Goal: Use online tool/utility: Use online tool/utility

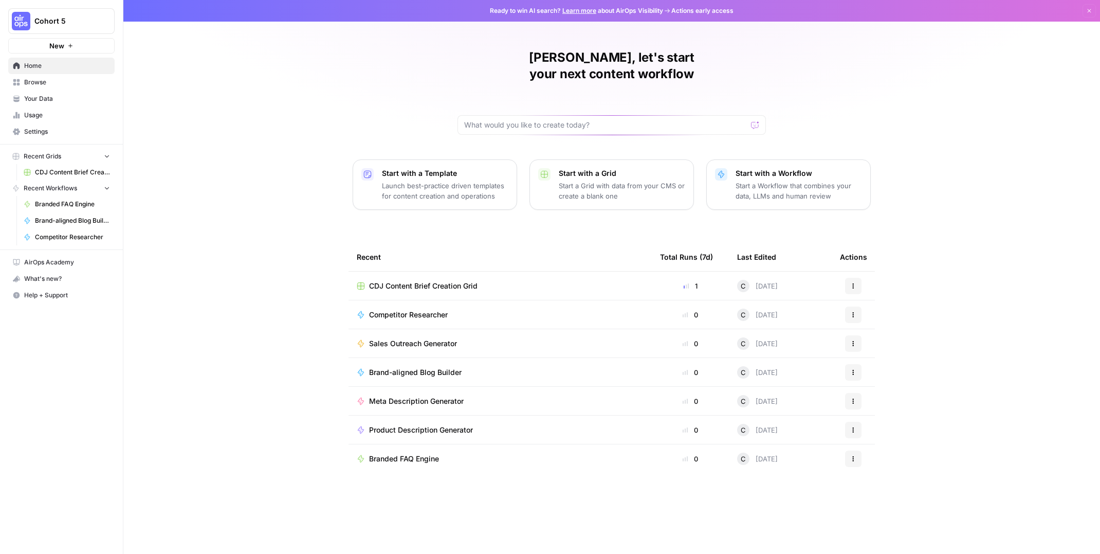
click at [43, 17] on span "Cohort 5" at bounding box center [65, 21] width 62 height 10
click at [44, 90] on span "[PERSON_NAME]'s Workspace" at bounding box center [99, 93] width 136 height 10
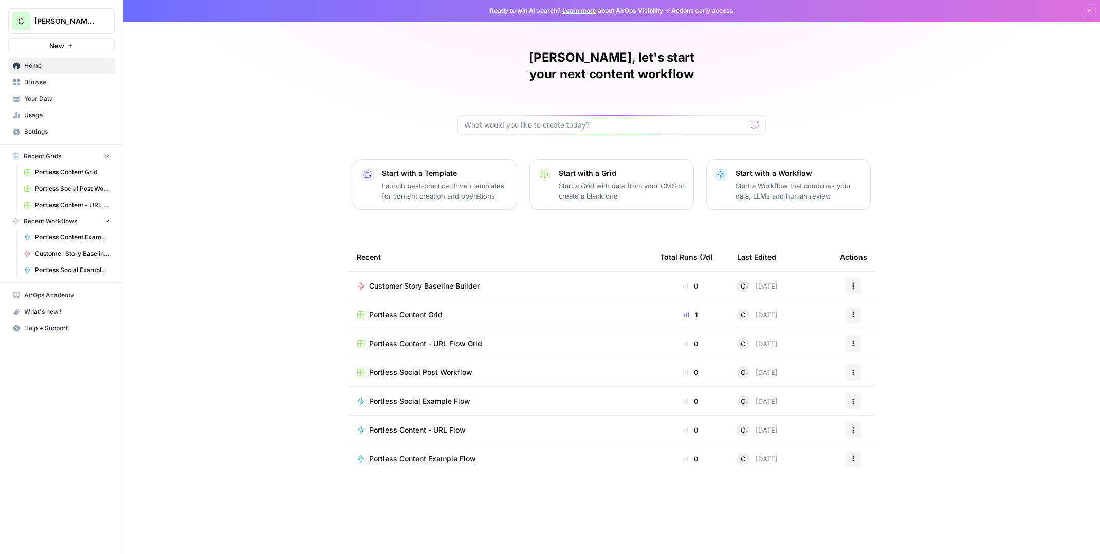
click at [58, 187] on span "Portless Social Post Workflow" at bounding box center [72, 188] width 75 height 9
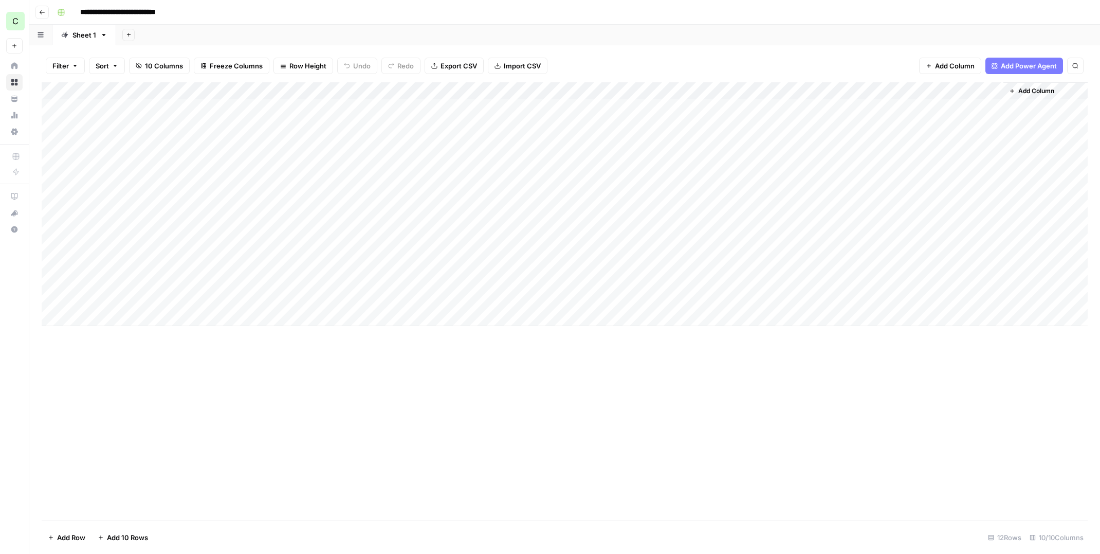
click at [101, 319] on div "Add Column" at bounding box center [565, 204] width 1046 height 244
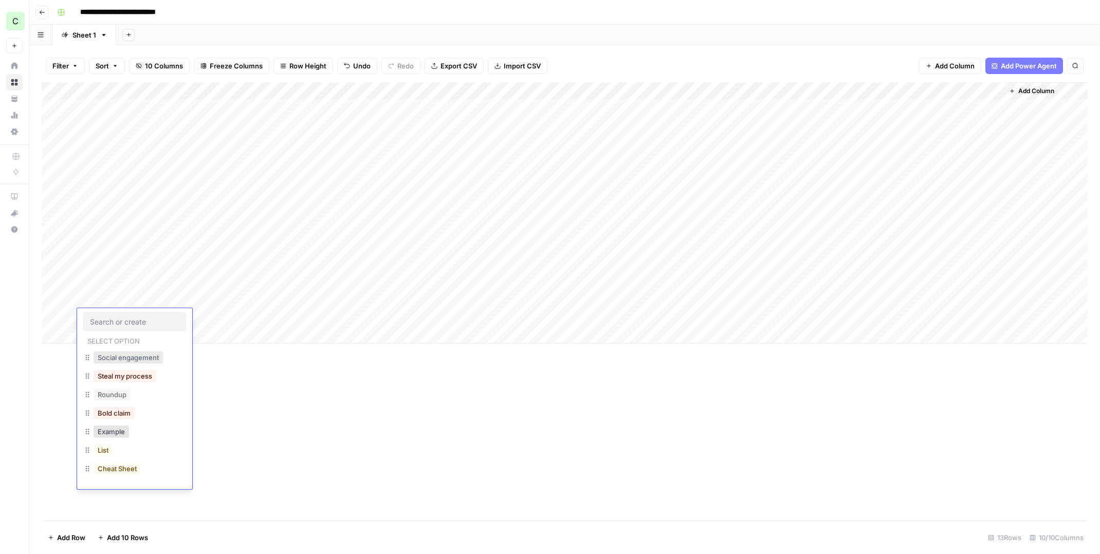
click at [138, 356] on button "Social engagement" at bounding box center [128, 357] width 69 height 12
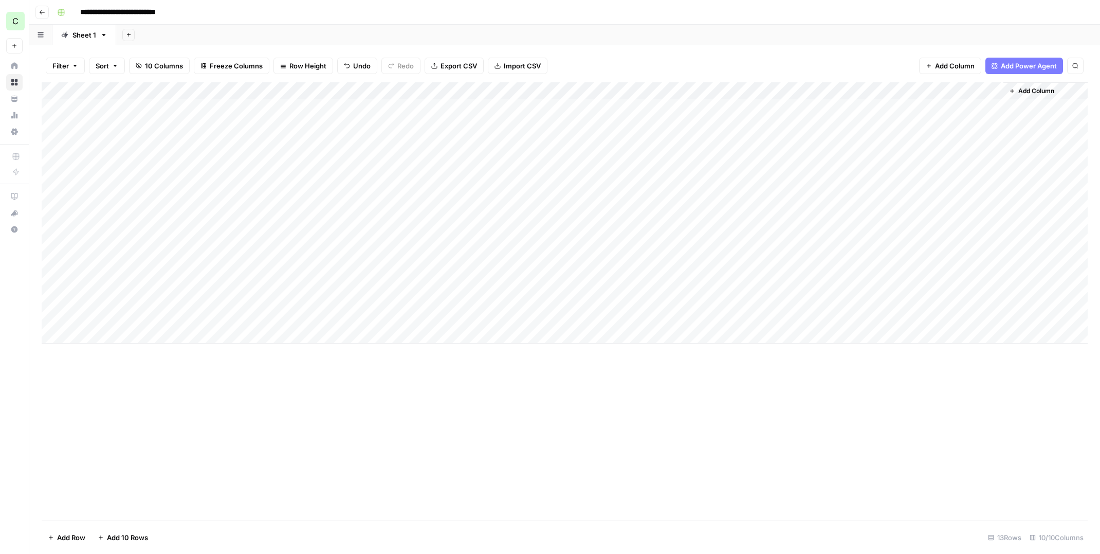
click at [215, 312] on div "Add Column" at bounding box center [565, 212] width 1046 height 261
type textarea "**********"
